Goal: Transaction & Acquisition: Download file/media

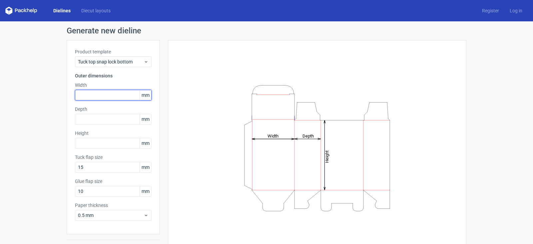
click at [89, 95] on input "text" at bounding box center [113, 95] width 77 height 11
click at [87, 96] on input "text" at bounding box center [113, 95] width 77 height 11
type input "156"
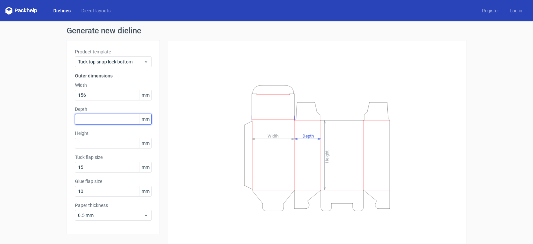
click at [88, 117] on input "text" at bounding box center [113, 119] width 77 height 11
type input "35"
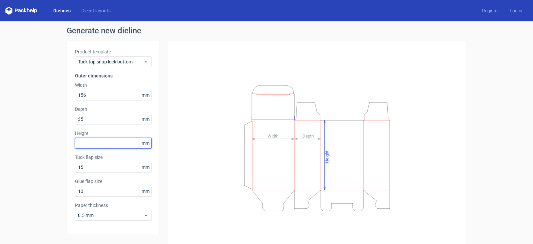
click at [83, 142] on input "text" at bounding box center [113, 143] width 77 height 11
type input "23"
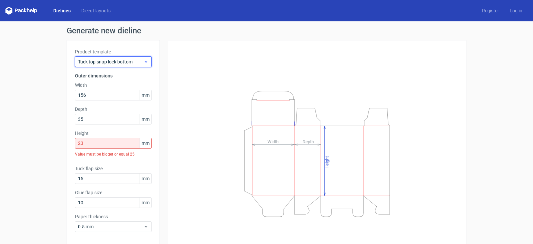
click at [146, 59] on icon at bounding box center [146, 61] width 5 height 5
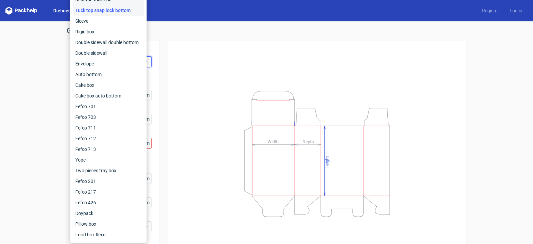
click at [128, 1] on div "Reverse tuck end" at bounding box center [108, -1] width 71 height 11
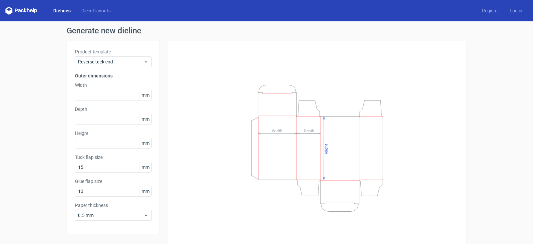
click at [146, 54] on label "Product template" at bounding box center [113, 51] width 77 height 7
click at [147, 64] on div "Reverse tuck end" at bounding box center [113, 61] width 77 height 11
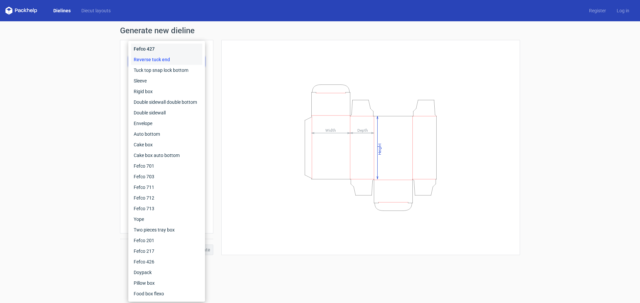
click at [165, 46] on div "Fefco 427" at bounding box center [166, 49] width 71 height 11
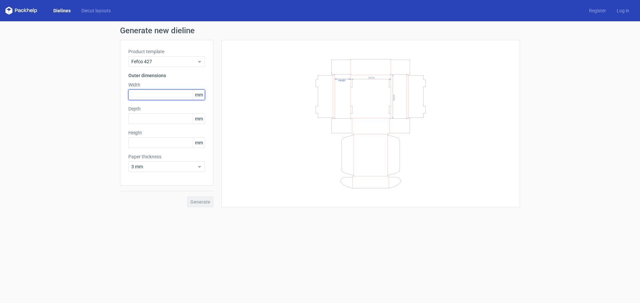
click at [169, 93] on input "text" at bounding box center [166, 95] width 77 height 11
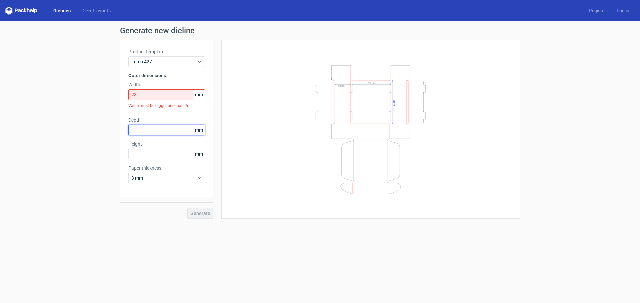
click at [178, 119] on div "Depth mm" at bounding box center [166, 126] width 77 height 19
click at [143, 95] on input "23" at bounding box center [166, 95] width 77 height 11
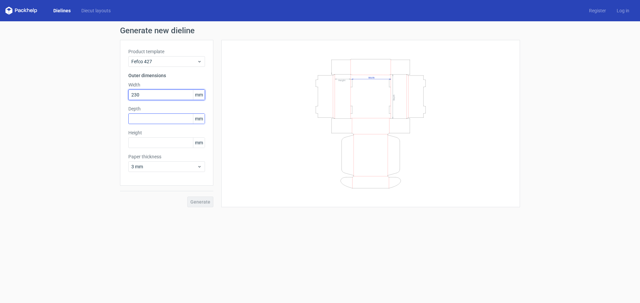
type input "230"
click at [158, 119] on input "text" at bounding box center [166, 119] width 77 height 11
type input "156"
click at [144, 145] on input "text" at bounding box center [166, 143] width 77 height 11
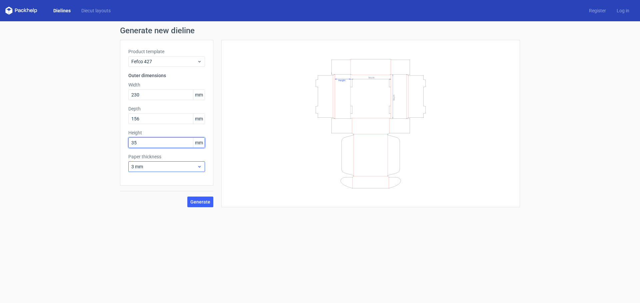
type input "35"
click at [204, 166] on div "3 mm" at bounding box center [166, 167] width 77 height 11
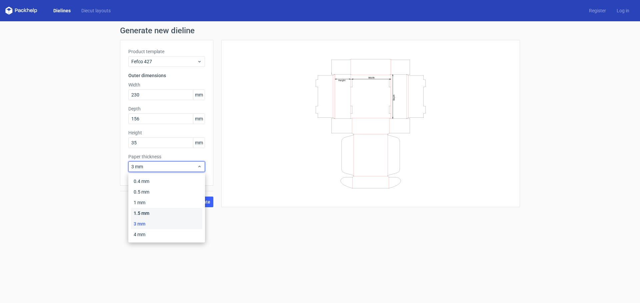
click at [176, 211] on div "1.5 mm" at bounding box center [166, 213] width 71 height 11
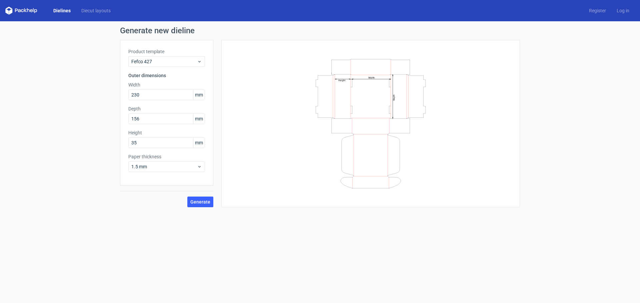
click at [272, 243] on form "Generate new dieline Product template Fefco 427 Outer dimensions Width 230 mm D…" at bounding box center [320, 162] width 640 height 282
click at [202, 203] on span "Generate" at bounding box center [200, 202] width 20 height 5
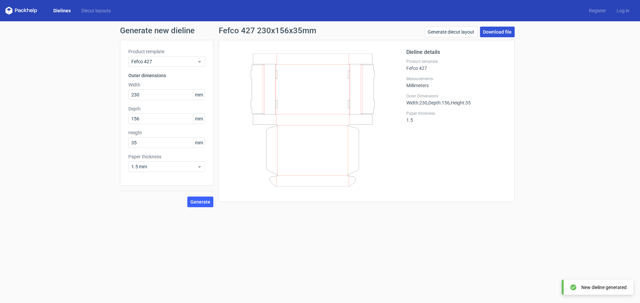
click at [498, 34] on link "Download file" at bounding box center [497, 32] width 35 height 11
click at [533, 126] on div "Generate new dieline Product template Fefco 427 Outer dimensions Width 230 mm D…" at bounding box center [320, 117] width 640 height 192
